Goal: Task Accomplishment & Management: Use online tool/utility

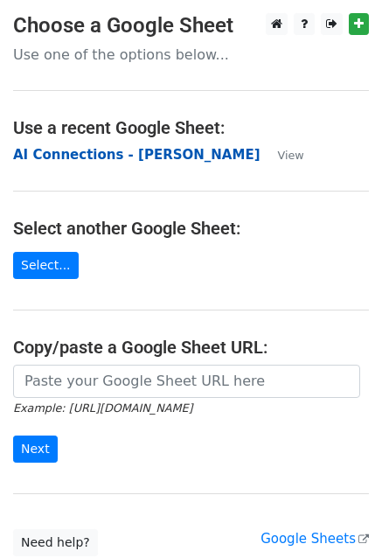
click at [83, 155] on strong "AI Connections - Bruce" at bounding box center [136, 155] width 247 height 16
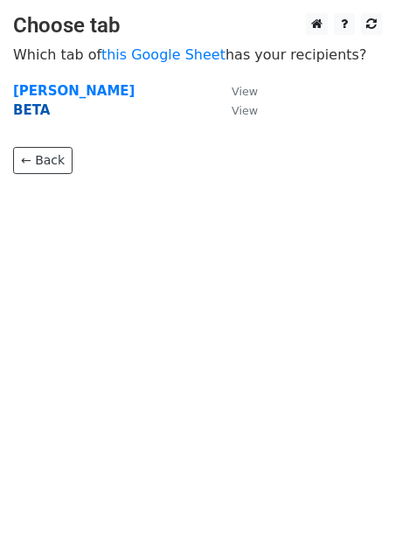
click at [35, 114] on strong "BETA" at bounding box center [31, 110] width 37 height 16
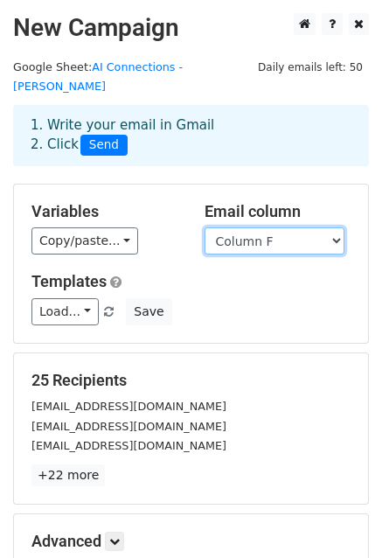
click at [264, 232] on select "Column A Column B Column C Column D Column E Column F Column G Column H Column …" at bounding box center [275, 240] width 140 height 27
click at [205, 227] on select "Column A Column B Column C Column D Column E Column F Column G Column H Column …" at bounding box center [275, 240] width 140 height 27
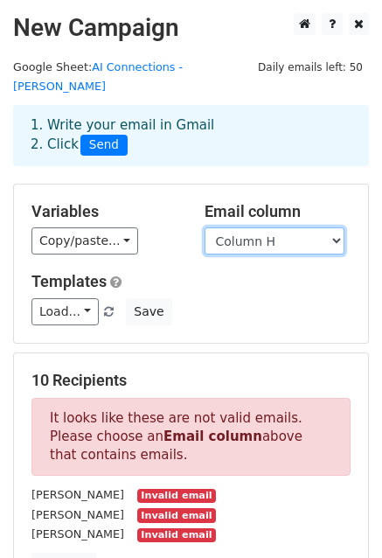
click at [260, 227] on select "Column A Column B Column C Column D Column E Column F Column G Column H Column …" at bounding box center [275, 240] width 140 height 27
select select "Column J"
click at [205, 227] on select "Column A Column B Column C Column D Column E Column F Column G Column H Column …" at bounding box center [275, 240] width 140 height 27
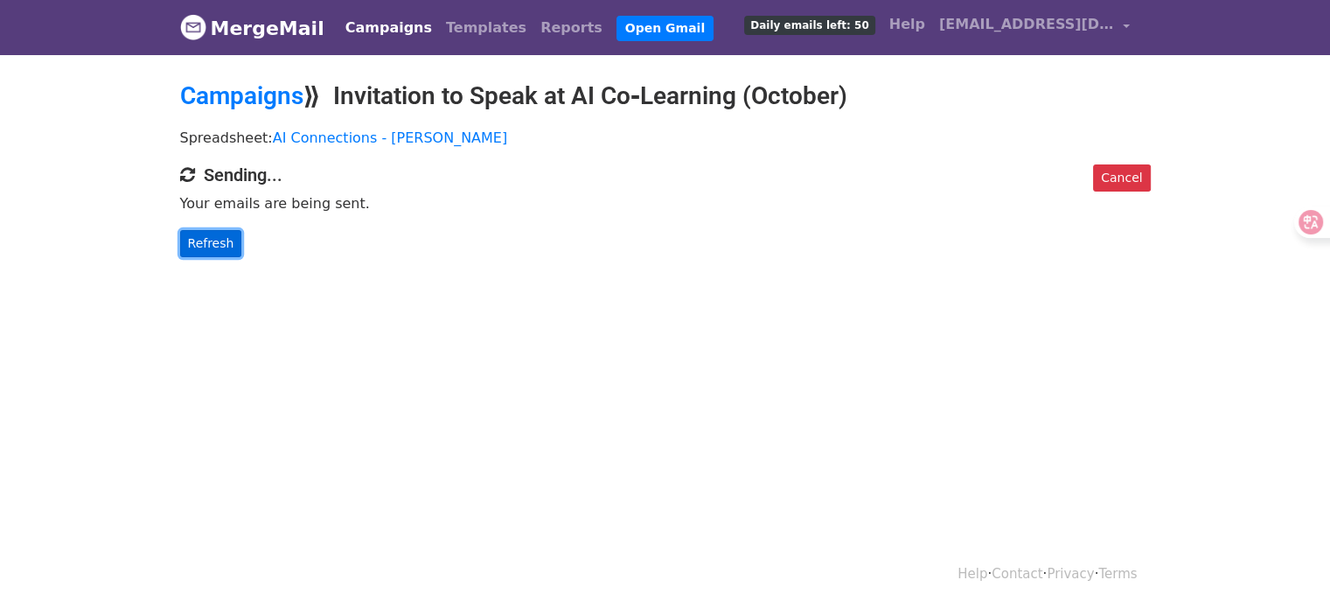
click at [206, 235] on link "Refresh" at bounding box center [211, 243] width 62 height 27
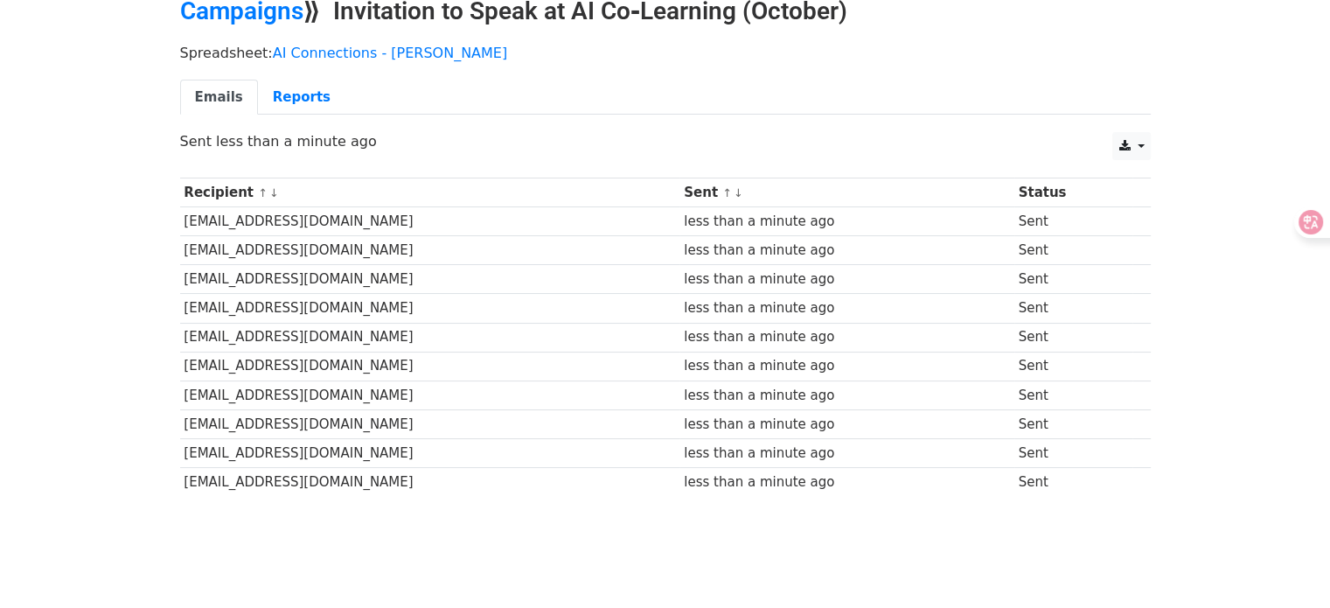
scroll to position [87, 0]
